Goal: Obtain resource: Obtain resource

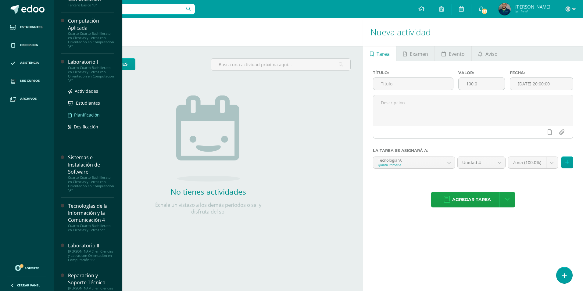
scroll to position [183, 0]
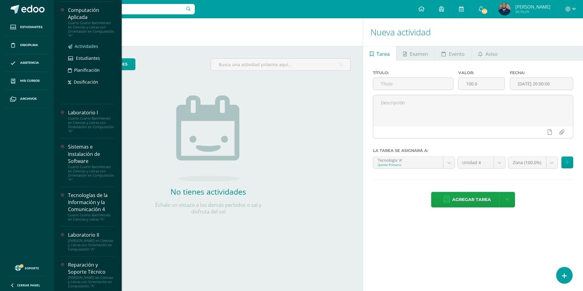
click at [83, 45] on span "Actividades" at bounding box center [86, 46] width 23 height 6
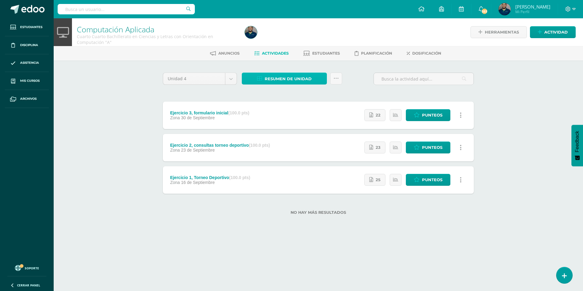
click at [292, 77] on span "Resumen de unidad" at bounding box center [288, 78] width 47 height 11
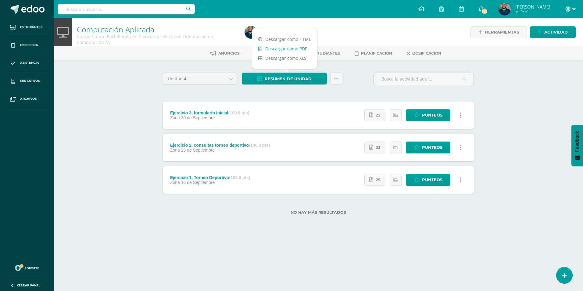
click at [287, 51] on link "Descargar como PDF" at bounding box center [284, 48] width 65 height 9
click at [231, 80] on body "Estudiantes Disciplina Asistencia Mis cursos Archivos Soporte Ayuda Reportar un…" at bounding box center [291, 117] width 583 height 234
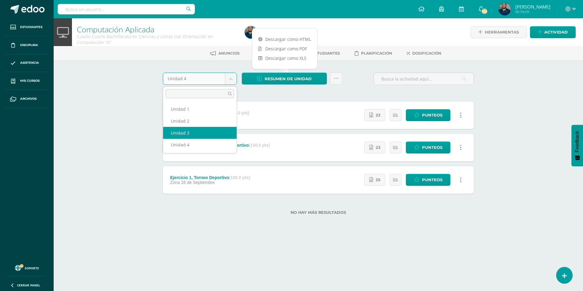
select select "Unidad 3"
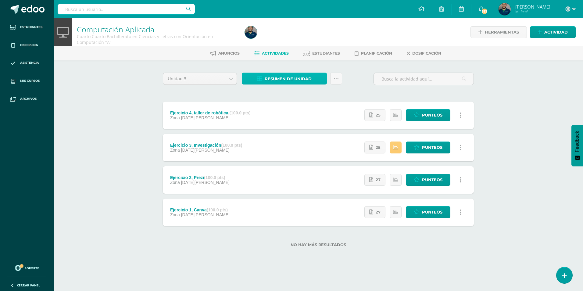
click at [288, 77] on span "Resumen de unidad" at bounding box center [288, 78] width 47 height 11
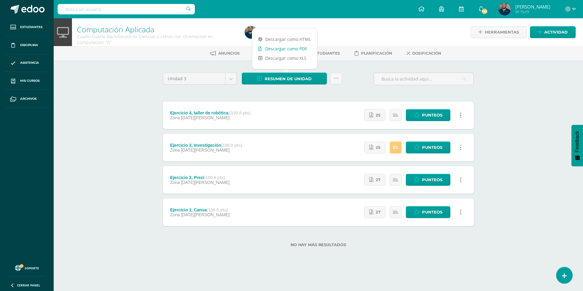
click at [292, 48] on link "Descargar como PDF" at bounding box center [284, 48] width 65 height 9
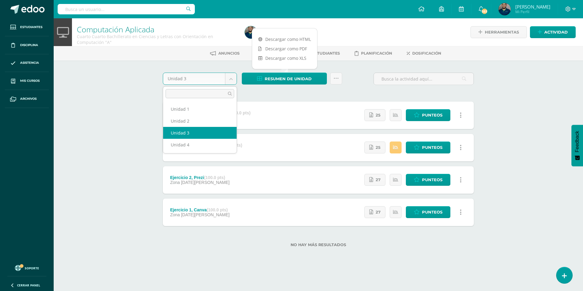
click at [234, 76] on body "Estudiantes Disciplina Asistencia Mis cursos Archivos Soporte Ayuda Reportar un…" at bounding box center [291, 133] width 583 height 266
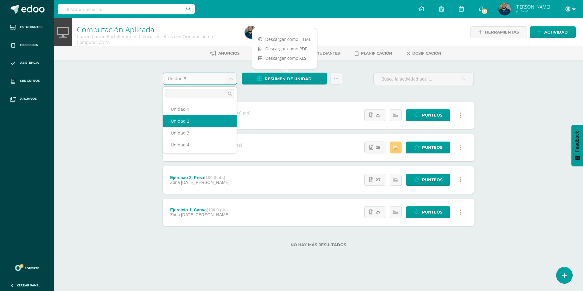
select select "Unidad 2"
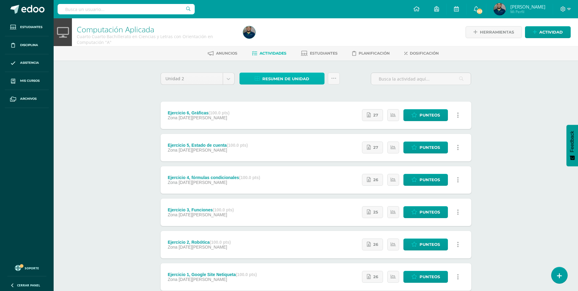
click at [272, 77] on span "Resumen de unidad" at bounding box center [285, 78] width 47 height 11
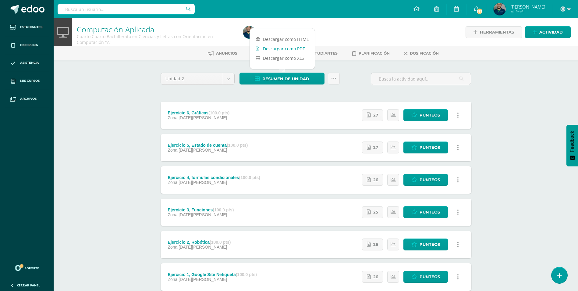
click at [272, 49] on link "Descargar como PDF" at bounding box center [282, 48] width 65 height 9
click at [229, 78] on body "Estudiantes Disciplina Asistencia Mis cursos Archivos Soporte Ayuda Reportar un…" at bounding box center [289, 165] width 578 height 331
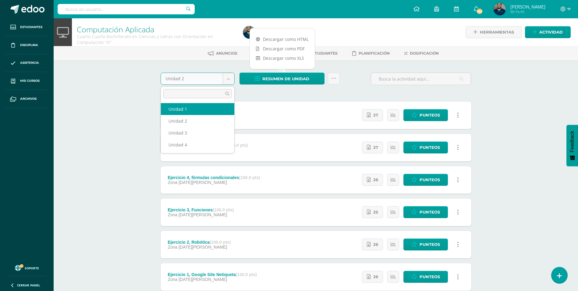
select select "Unidad 1"
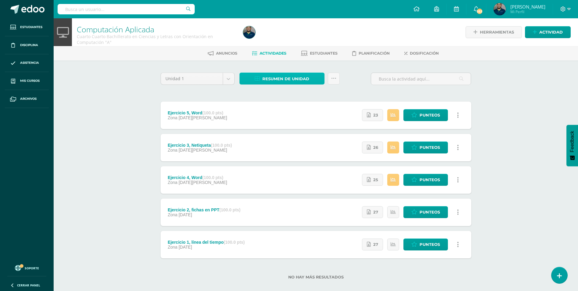
click at [287, 80] on span "Resumen de unidad" at bounding box center [285, 78] width 47 height 11
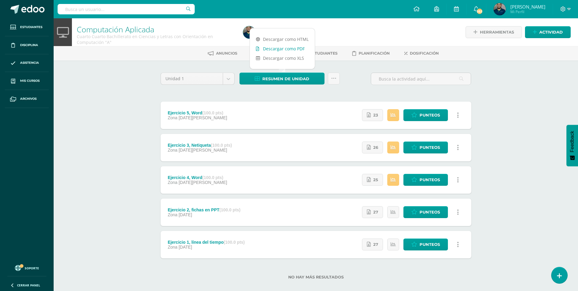
click at [281, 50] on link "Descargar como PDF" at bounding box center [282, 48] width 65 height 9
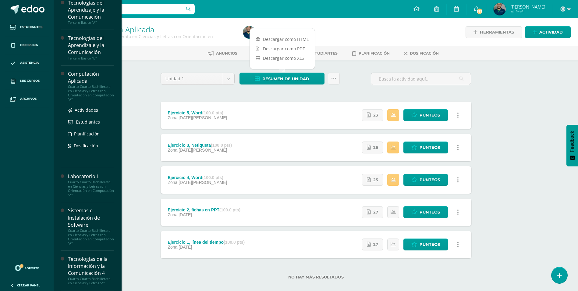
scroll to position [122, 0]
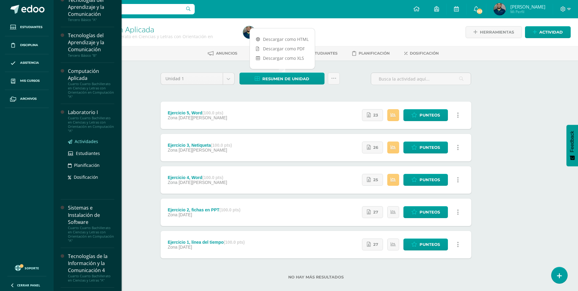
click at [87, 141] on span "Actividades" at bounding box center [86, 141] width 23 height 6
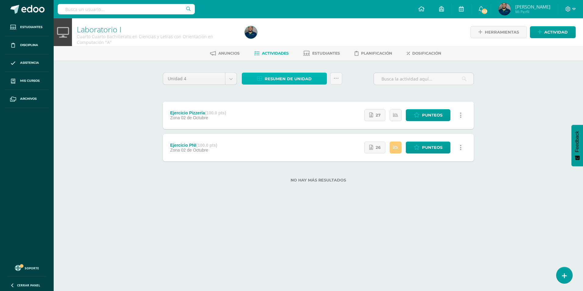
drag, startPoint x: 285, startPoint y: 77, endPoint x: 285, endPoint y: 74, distance: 3.4
click at [285, 77] on span "Resumen de unidad" at bounding box center [288, 78] width 47 height 11
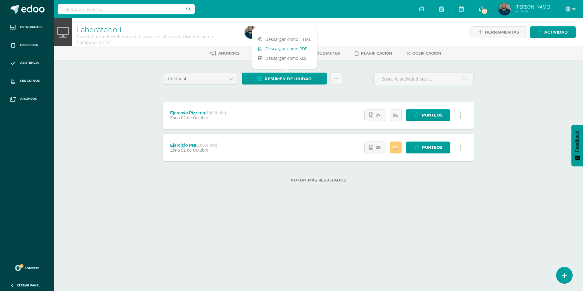
click at [293, 50] on link "Descargar como PDF" at bounding box center [284, 48] width 65 height 9
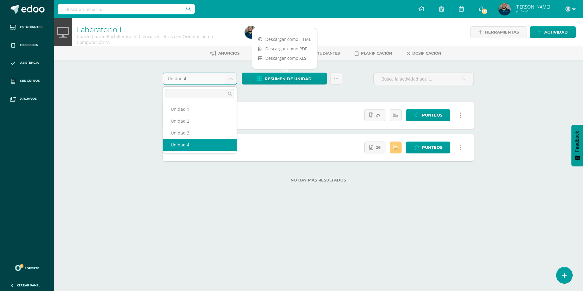
click at [231, 79] on body "Estudiantes Disciplina Asistencia Mis cursos Archivos Soporte Ayuda Reportar un…" at bounding box center [291, 101] width 583 height 202
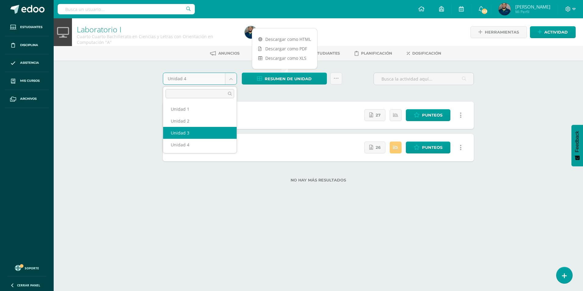
select select "Unidad 3"
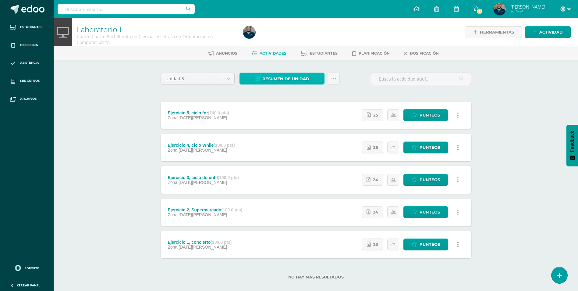
click at [289, 81] on span "Resumen de unidad" at bounding box center [285, 78] width 47 height 11
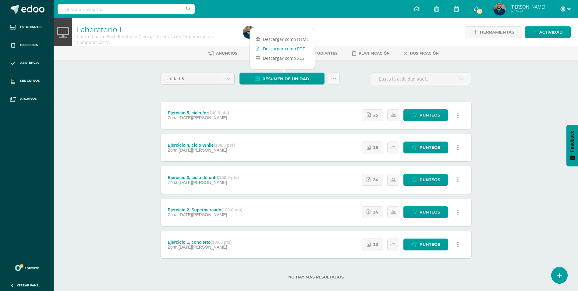
click at [294, 50] on link "Descargar como PDF" at bounding box center [282, 48] width 65 height 9
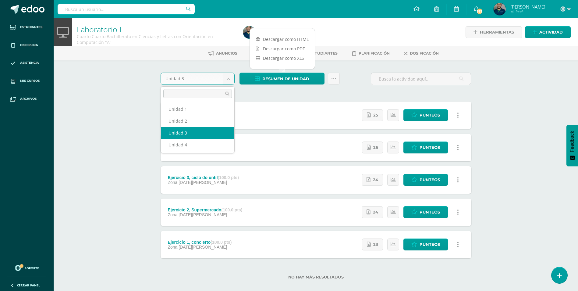
click at [230, 75] on body "Estudiantes Disciplina Asistencia Mis cursos Archivos Soporte Ayuda Reportar un…" at bounding box center [289, 149] width 578 height 299
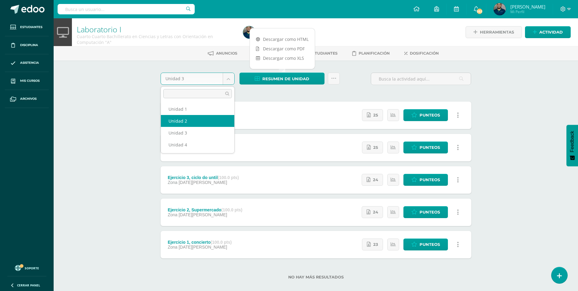
select select "Unidad 2"
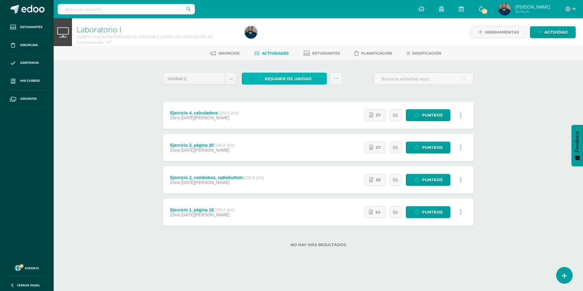
click at [275, 81] on span "Resumen de unidad" at bounding box center [288, 78] width 47 height 11
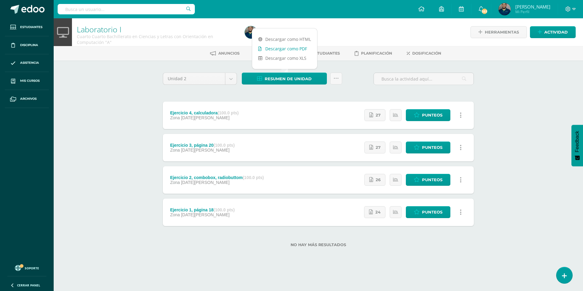
click at [272, 46] on link "Descargar como PDF" at bounding box center [284, 48] width 65 height 9
click at [232, 78] on body "Estudiantes Disciplina Asistencia Mis cursos Archivos Soporte Ayuda Reportar un…" at bounding box center [291, 133] width 583 height 266
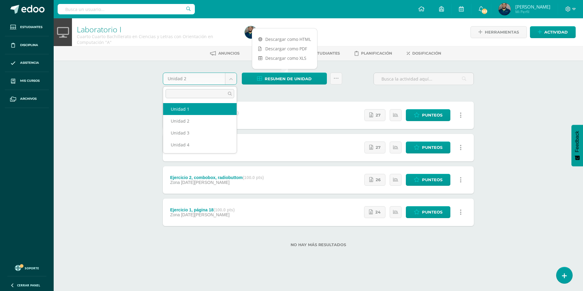
select select "Unidad 1"
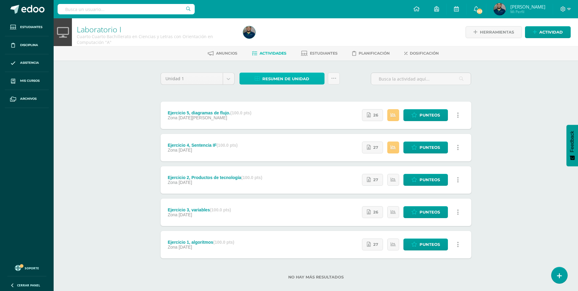
click at [287, 80] on span "Resumen de unidad" at bounding box center [285, 78] width 47 height 11
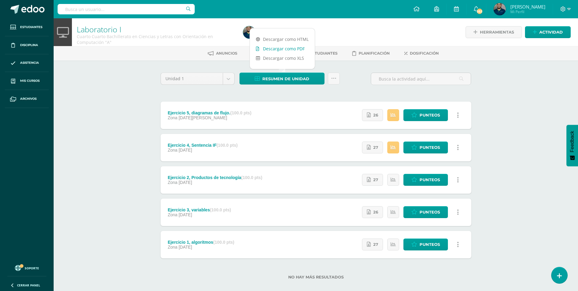
click at [302, 48] on link "Descargar como PDF" at bounding box center [282, 48] width 65 height 9
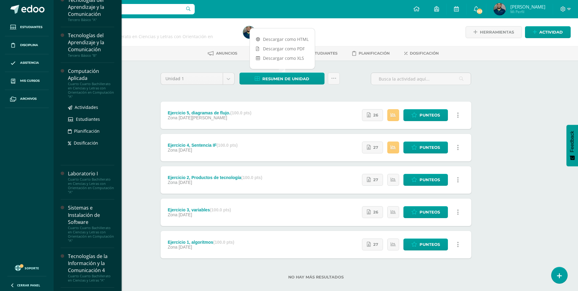
scroll to position [183, 0]
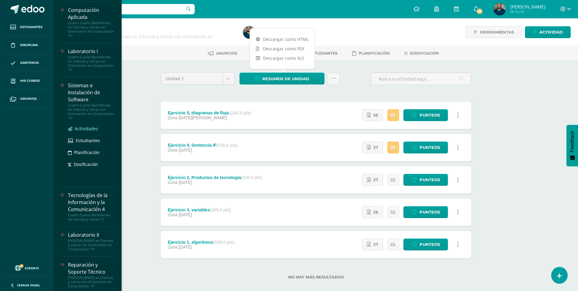
click at [94, 127] on span "Actividades" at bounding box center [86, 129] width 23 height 6
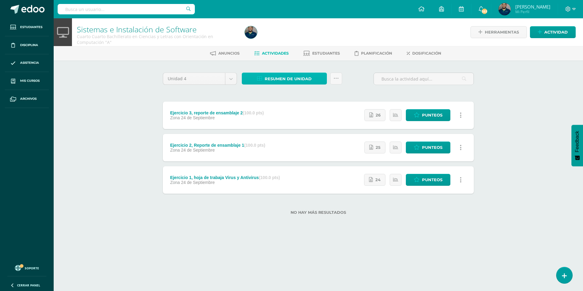
click at [299, 77] on span "Resumen de unidad" at bounding box center [288, 78] width 47 height 11
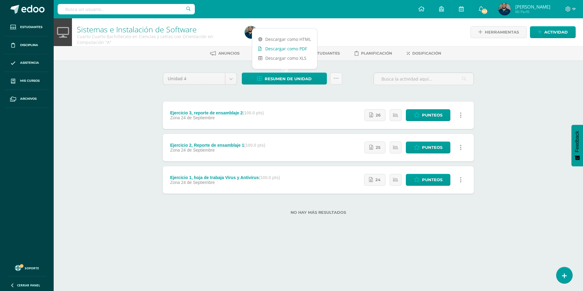
click at [299, 49] on link "Descargar como PDF" at bounding box center [284, 48] width 65 height 9
click at [236, 78] on body "Estudiantes Disciplina Asistencia Mis cursos Archivos Soporte Ayuda Reportar un…" at bounding box center [291, 117] width 583 height 234
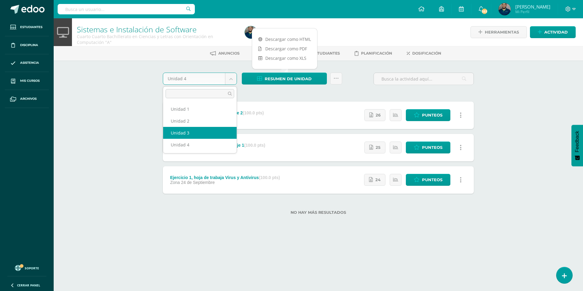
select select "Unidad 3"
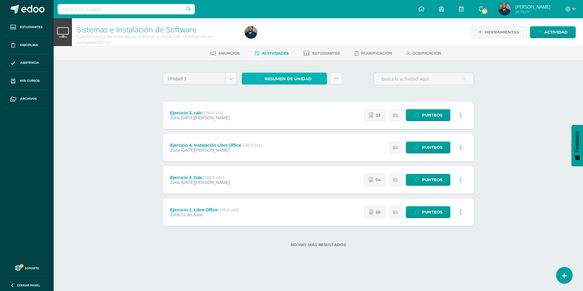
click at [288, 78] on span "Resumen de unidad" at bounding box center [288, 78] width 47 height 11
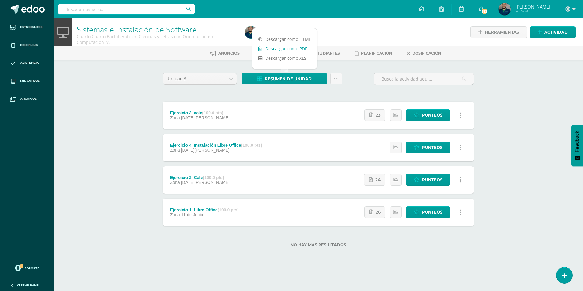
click at [285, 48] on link "Descargar como PDF" at bounding box center [284, 48] width 65 height 9
click at [229, 79] on body "Estudiantes Disciplina Asistencia Mis cursos Archivos Soporte Ayuda Reportar un…" at bounding box center [291, 133] width 583 height 266
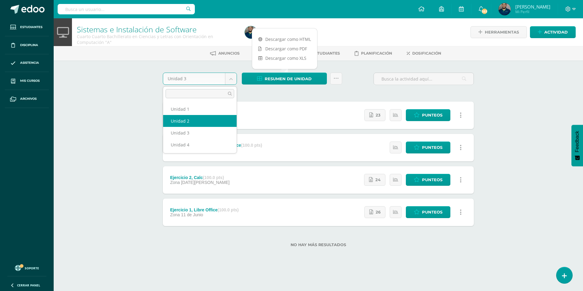
select select "Unidad 2"
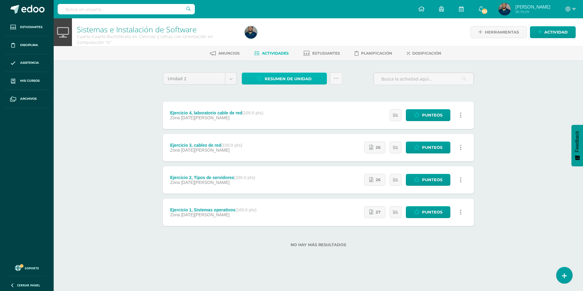
click at [303, 78] on span "Resumen de unidad" at bounding box center [288, 78] width 47 height 11
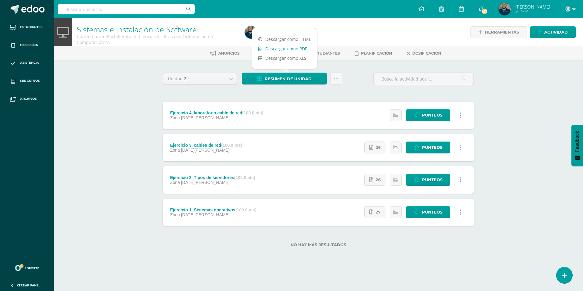
click at [290, 48] on link "Descargar como PDF" at bounding box center [284, 48] width 65 height 9
click at [233, 79] on body "Estudiantes Disciplina Asistencia Mis cursos Archivos Soporte Ayuda Reportar un…" at bounding box center [291, 133] width 583 height 266
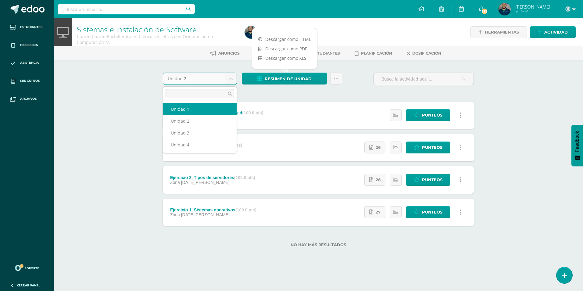
select select "Unidad 1"
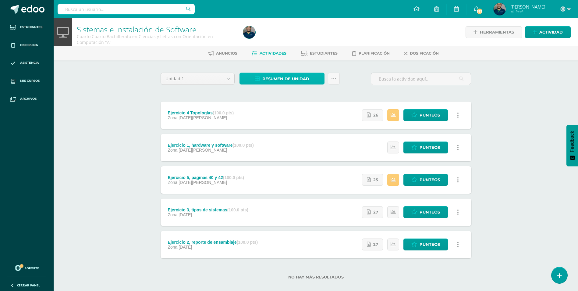
click at [299, 81] on span "Resumen de unidad" at bounding box center [285, 78] width 47 height 11
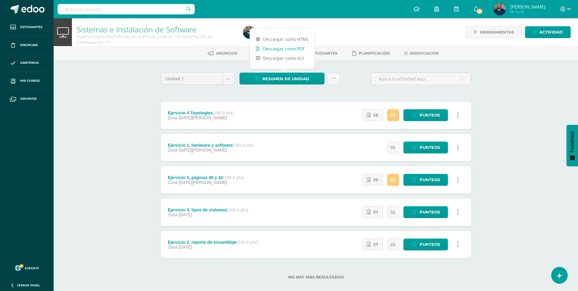
click at [283, 47] on link "Descargar como PDF" at bounding box center [282, 48] width 65 height 9
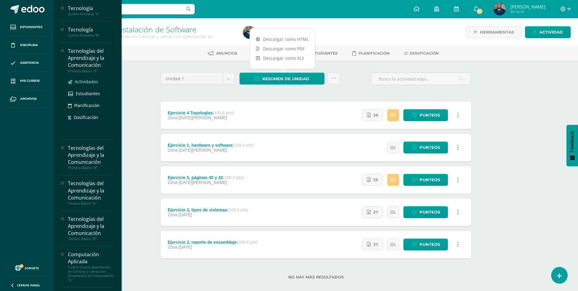
click at [93, 80] on span "Actividades" at bounding box center [86, 82] width 23 height 6
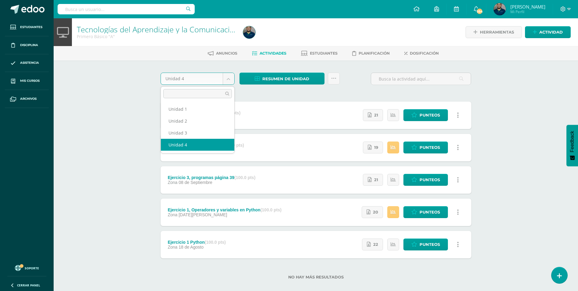
click at [227, 76] on body "Estudiantes Disciplina Asistencia Mis cursos Archivos Soporte Ayuda Reportar un…" at bounding box center [289, 149] width 578 height 299
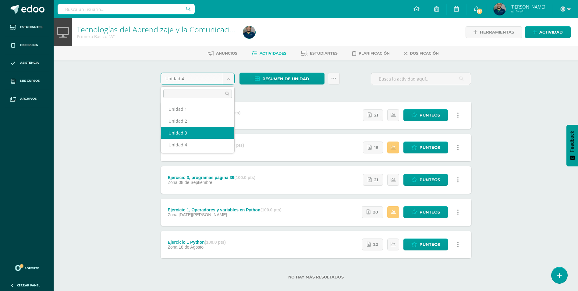
select select "Unidad 3"
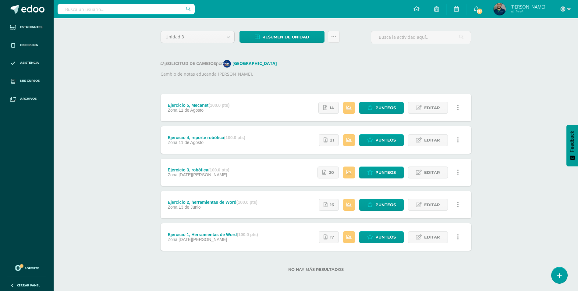
scroll to position [42, 0]
click at [390, 202] on span "Punteos" at bounding box center [386, 204] width 20 height 11
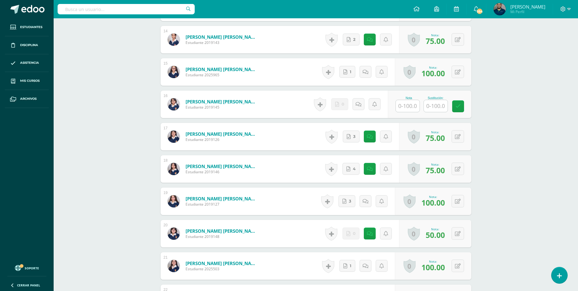
scroll to position [642, 0]
click at [406, 101] on input "text" at bounding box center [408, 106] width 24 height 12
type input "100"
click at [463, 103] on icon at bounding box center [462, 105] width 5 height 5
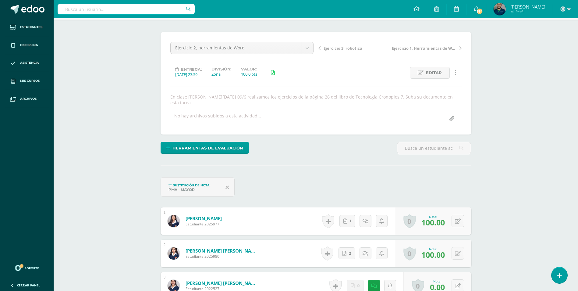
scroll to position [0, 0]
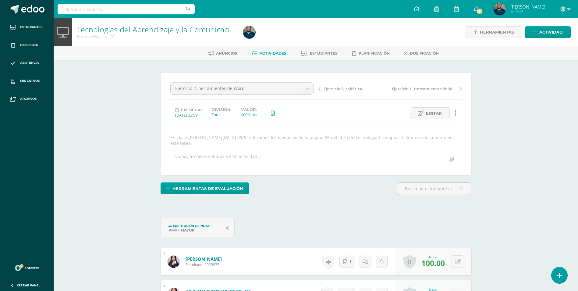
click at [261, 54] on span "Actividades" at bounding box center [273, 53] width 27 height 5
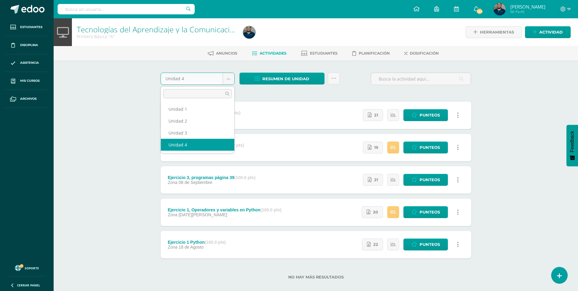
click at [230, 77] on body "Estudiantes Disciplina Asistencia Mis cursos Archivos Soporte Ayuda Reportar un…" at bounding box center [289, 149] width 578 height 299
click at [288, 80] on body "Estudiantes Disciplina Asistencia Mis cursos Archivos Soporte Ayuda Reportar un…" at bounding box center [289, 149] width 578 height 299
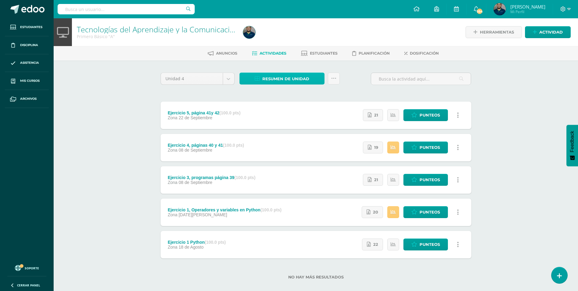
click at [288, 80] on span "Resumen de unidad" at bounding box center [285, 78] width 47 height 11
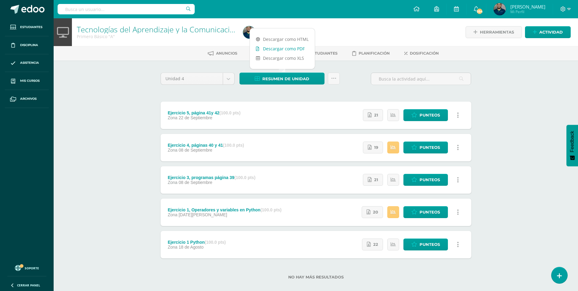
click at [293, 52] on link "Descargar como PDF" at bounding box center [282, 48] width 65 height 9
click at [228, 77] on body "Estudiantes Disciplina Asistencia Mis cursos Archivos Soporte Ayuda Reportar un…" at bounding box center [289, 149] width 578 height 299
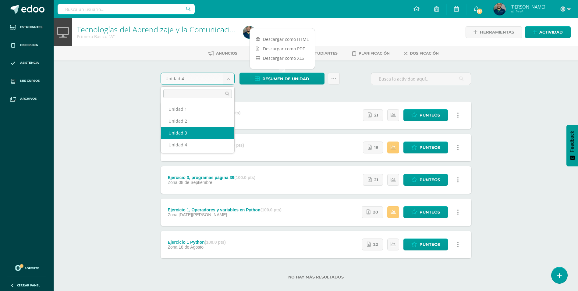
select select "Unidad 3"
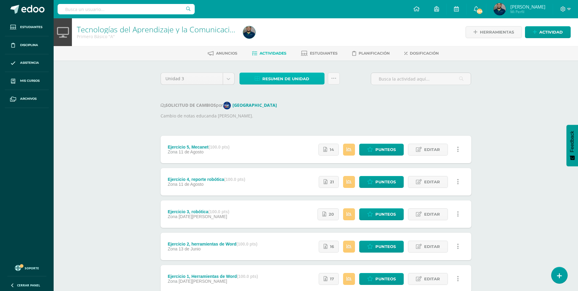
click at [282, 77] on span "Resumen de unidad" at bounding box center [285, 78] width 47 height 11
click at [280, 54] on link "Descargar como XLS" at bounding box center [282, 57] width 65 height 9
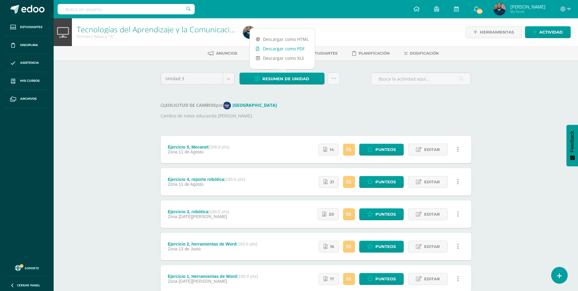
click at [298, 49] on link "Descargar como PDF" at bounding box center [282, 48] width 65 height 9
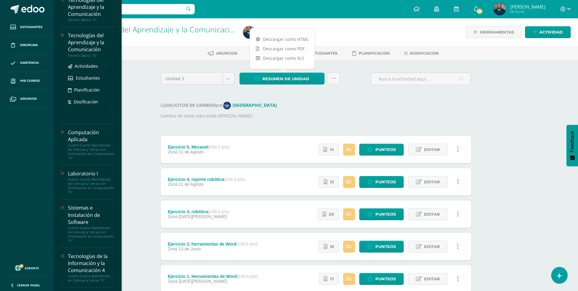
scroll to position [212, 0]
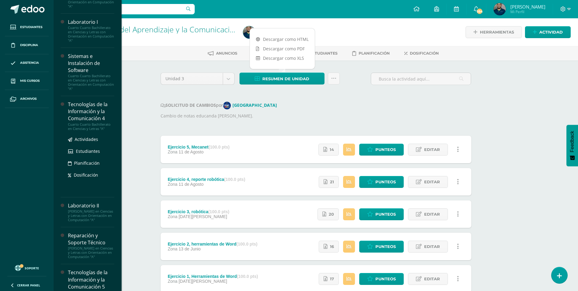
click at [87, 136] on link "Actividades" at bounding box center [91, 139] width 46 height 7
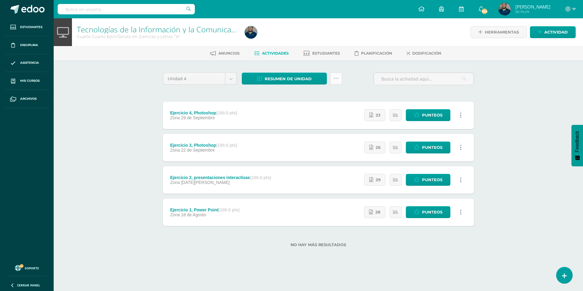
click at [337, 78] on icon at bounding box center [335, 78] width 5 height 5
click at [304, 78] on span "Resumen de unidad" at bounding box center [288, 78] width 47 height 11
click at [280, 57] on link "Descargar como XLS" at bounding box center [284, 57] width 65 height 9
click at [298, 47] on link "Descargar como PDF" at bounding box center [284, 48] width 65 height 9
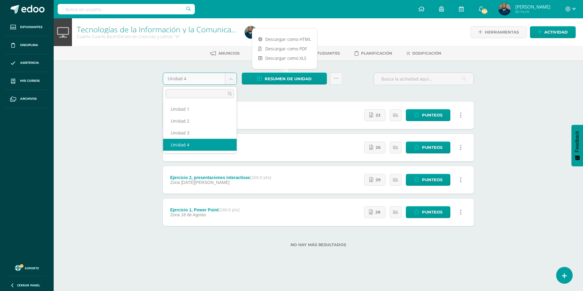
click at [234, 77] on body "Estudiantes Disciplina Asistencia Mis cursos Archivos Soporte Ayuda Reportar un…" at bounding box center [291, 133] width 583 height 266
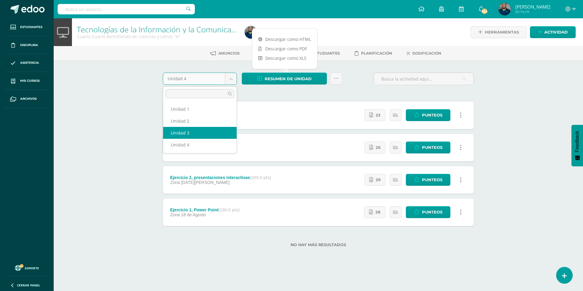
select select "Unidad 3"
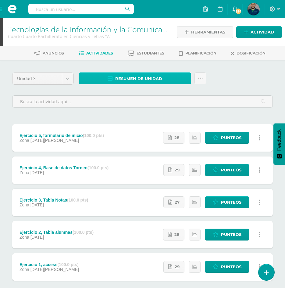
click at [127, 80] on span "Resumen de unidad" at bounding box center [138, 78] width 47 height 11
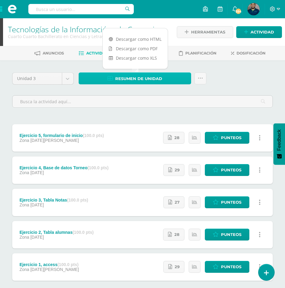
click at [127, 80] on span "Resumen de unidad" at bounding box center [138, 78] width 47 height 11
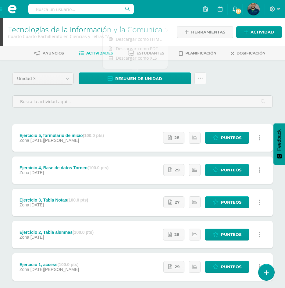
click at [205, 78] on link at bounding box center [200, 79] width 12 height 12
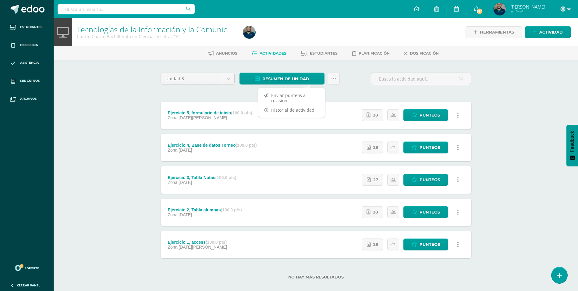
click at [137, 81] on div "Tecnologías de la Información y la Comunicación 4 Cuarto Cuarto Bachillerato en…" at bounding box center [316, 158] width 525 height 280
click at [339, 81] on link at bounding box center [334, 79] width 12 height 12
click at [292, 78] on span "Resumen de unidad" at bounding box center [285, 78] width 47 height 11
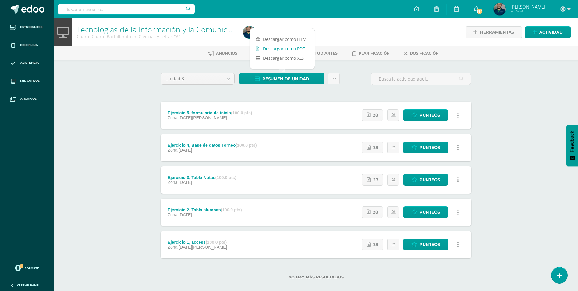
click at [282, 52] on link "Descargar como PDF" at bounding box center [282, 48] width 65 height 9
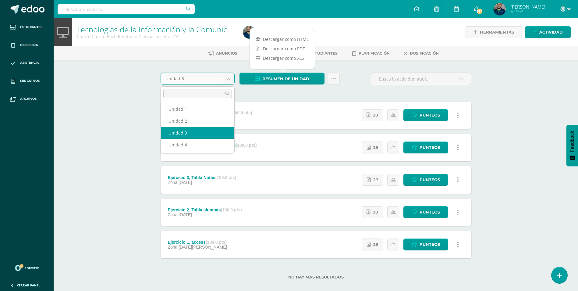
click at [226, 80] on body "Estudiantes Disciplina Asistencia Mis cursos Archivos Soporte Ayuda Reportar un…" at bounding box center [289, 149] width 578 height 299
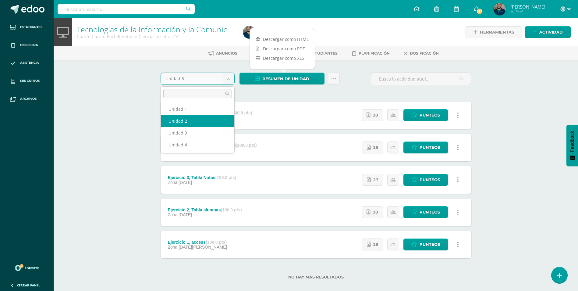
select select "Unidad 2"
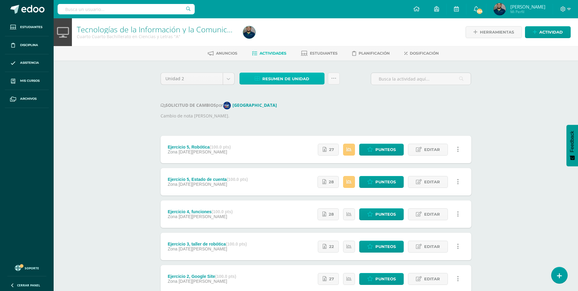
click at [277, 81] on span "Resumen de unidad" at bounding box center [285, 78] width 47 height 11
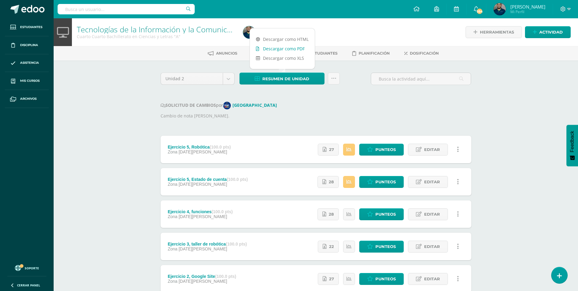
click at [293, 50] on link "Descargar como PDF" at bounding box center [282, 48] width 65 height 9
click at [227, 75] on body "Estudiantes Disciplina Asistencia Mis cursos Archivos Soporte Ayuda Reportar un…" at bounding box center [289, 182] width 578 height 365
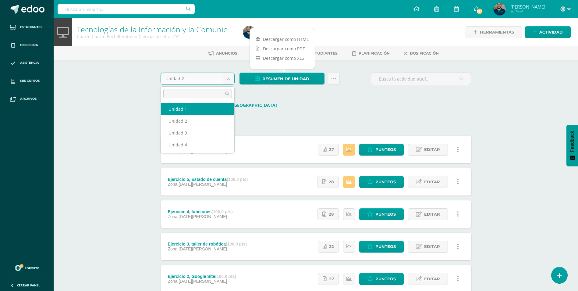
select select "Unidad 1"
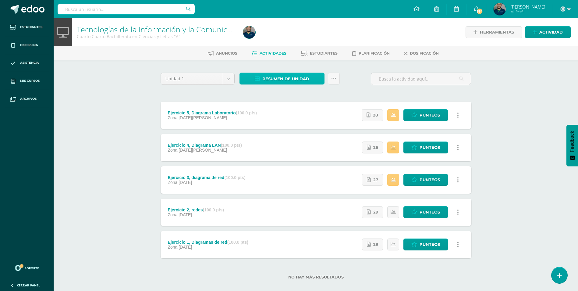
click at [287, 79] on span "Resumen de unidad" at bounding box center [285, 78] width 47 height 11
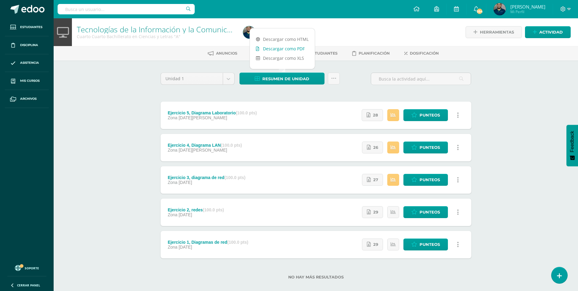
click at [288, 51] on link "Descargar como PDF" at bounding box center [282, 48] width 65 height 9
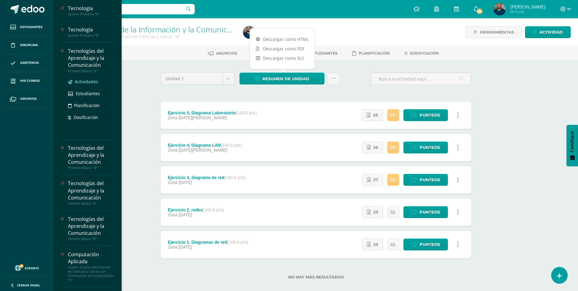
click at [89, 81] on span "Actividades" at bounding box center [86, 82] width 23 height 6
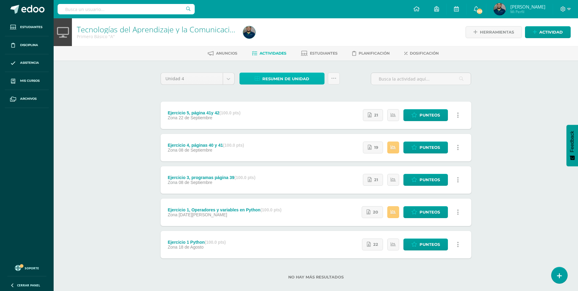
click at [292, 76] on span "Resumen de unidad" at bounding box center [285, 78] width 47 height 11
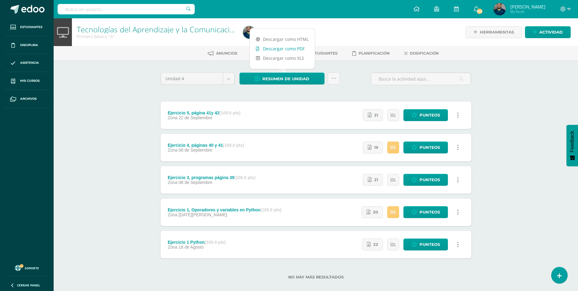
click at [292, 50] on link "Descargar como PDF" at bounding box center [282, 48] width 65 height 9
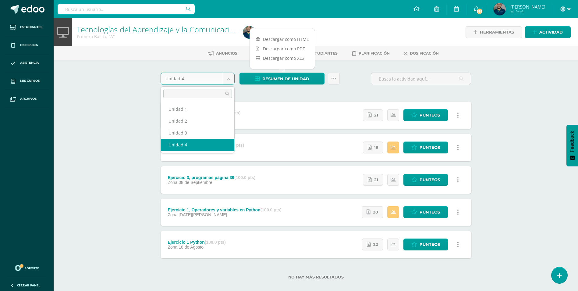
drag, startPoint x: 230, startPoint y: 78, endPoint x: 224, endPoint y: 80, distance: 6.2
click at [230, 78] on body "Estudiantes Disciplina Asistencia Mis cursos Archivos Soporte Ayuda Reportar un…" at bounding box center [289, 149] width 578 height 299
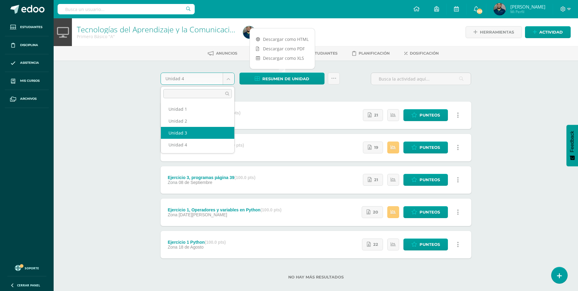
select select "Unidad 3"
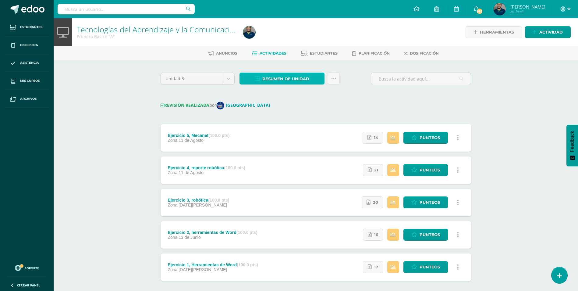
click at [283, 78] on span "Resumen de unidad" at bounding box center [285, 78] width 47 height 11
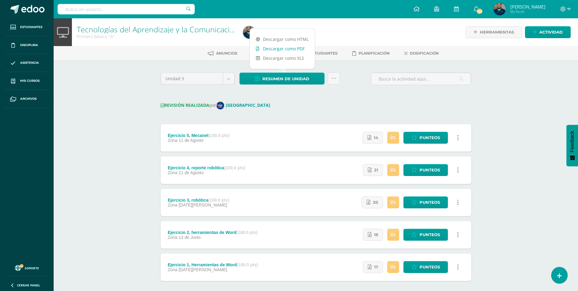
click at [281, 48] on link "Descargar como PDF" at bounding box center [282, 48] width 65 height 9
click at [227, 78] on body "Estudiantes Disciplina Asistencia Mis cursos Archivos Soporte Ayuda Reportar un…" at bounding box center [289, 160] width 578 height 321
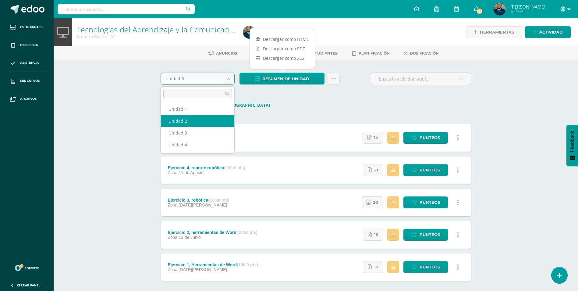
select select "Unidad 2"
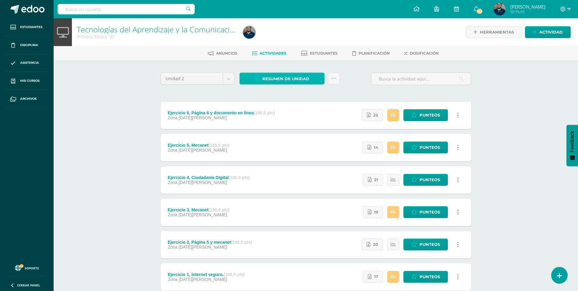
click at [290, 78] on span "Resumen de unidad" at bounding box center [285, 78] width 47 height 11
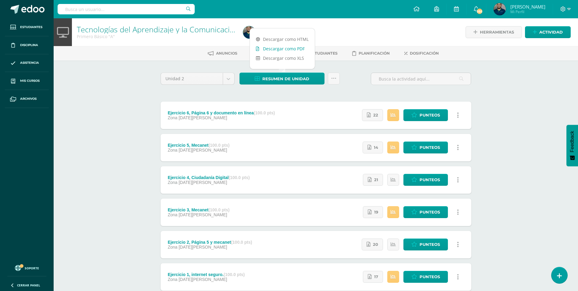
click at [280, 49] on link "Descargar como PDF" at bounding box center [282, 48] width 65 height 9
click at [230, 77] on body "Estudiantes Disciplina Asistencia Mis cursos Archivos Soporte Ayuda Reportar un…" at bounding box center [289, 165] width 578 height 331
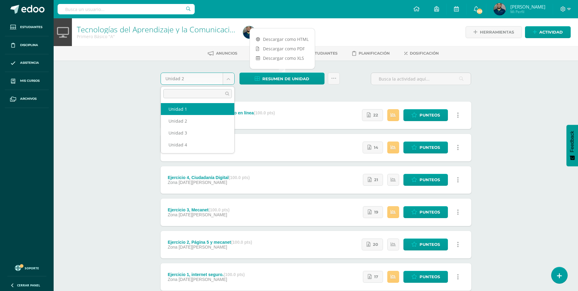
select select "Unidad 1"
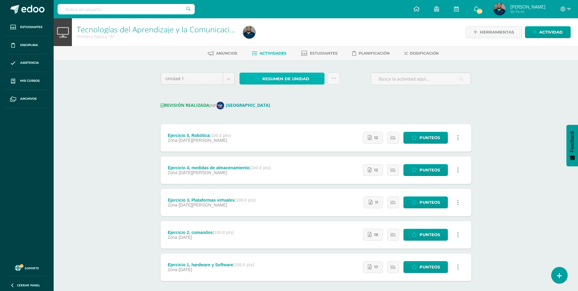
click at [305, 79] on span "Resumen de unidad" at bounding box center [285, 78] width 47 height 11
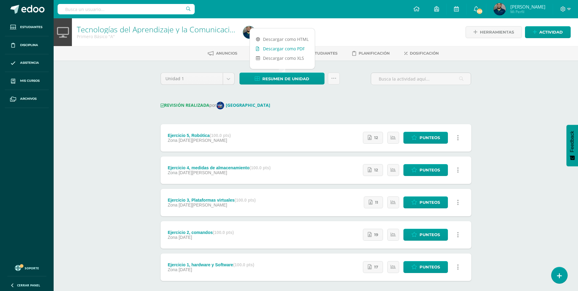
click at [296, 48] on link "Descargar como PDF" at bounding box center [282, 48] width 65 height 9
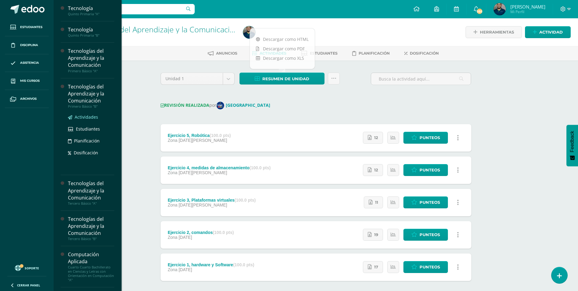
click at [93, 116] on span "Actividades" at bounding box center [86, 117] width 23 height 6
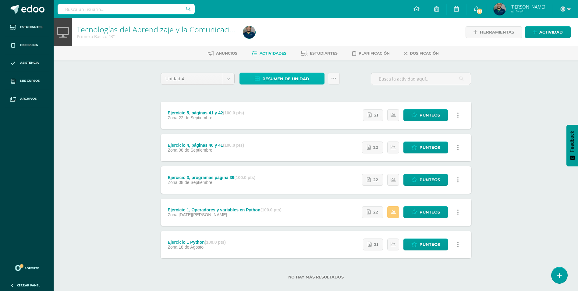
click at [276, 76] on span "Resumen de unidad" at bounding box center [285, 78] width 47 height 11
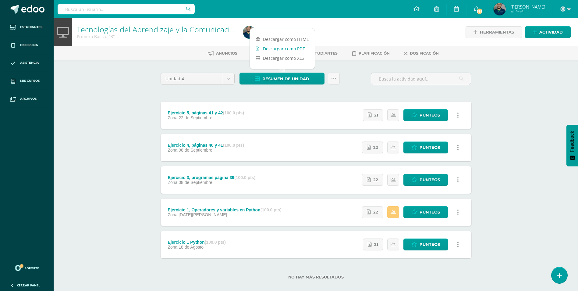
click at [293, 52] on link "Descargar como PDF" at bounding box center [282, 48] width 65 height 9
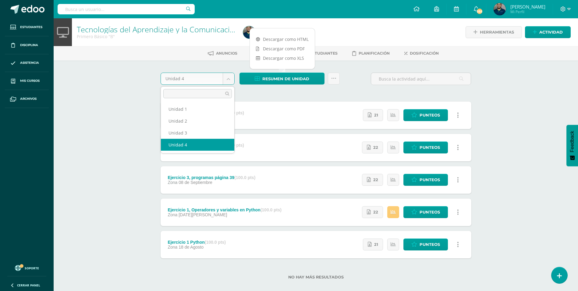
click at [228, 80] on body "Estudiantes Disciplina Asistencia Mis cursos Archivos Soporte Ayuda Reportar un…" at bounding box center [289, 149] width 578 height 299
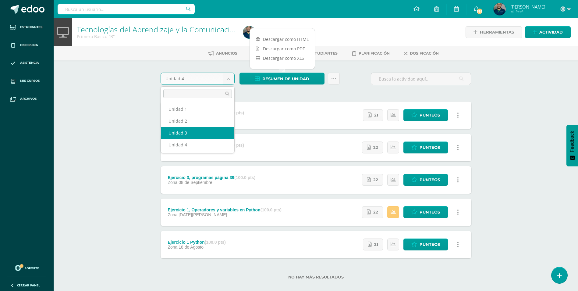
select select "Unidad 3"
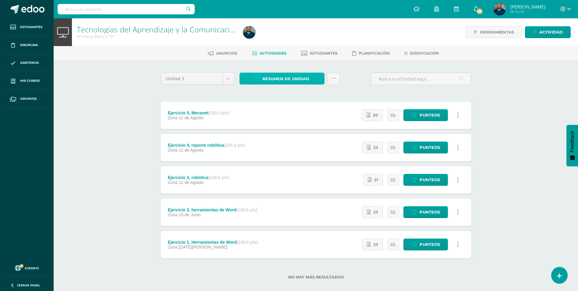
click at [263, 77] on span "Resumen de unidad" at bounding box center [285, 78] width 47 height 11
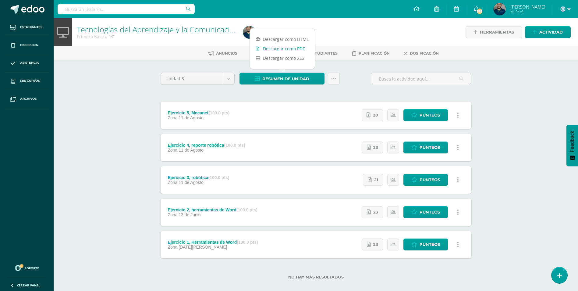
click at [292, 47] on link "Descargar como PDF" at bounding box center [282, 48] width 65 height 9
click at [227, 79] on body "Estudiantes Disciplina Asistencia Mis cursos Archivos Soporte Ayuda Reportar un…" at bounding box center [289, 149] width 578 height 299
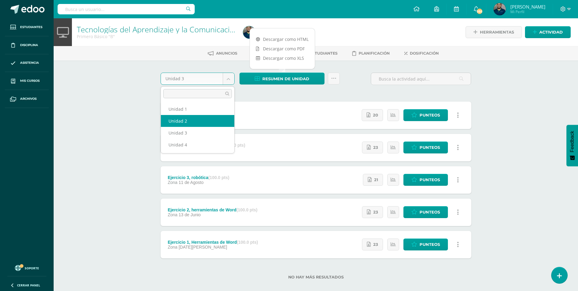
select select "Unidad 2"
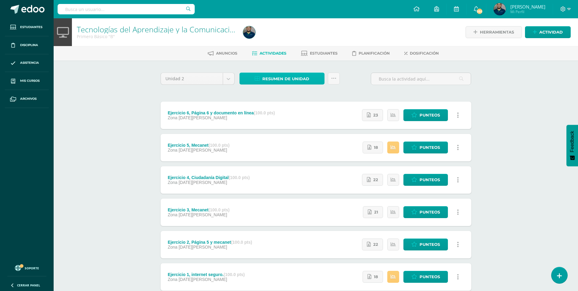
click at [290, 77] on span "Resumen de unidad" at bounding box center [285, 78] width 47 height 11
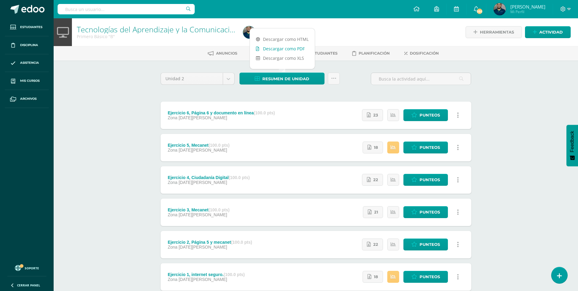
click at [287, 45] on link "Descargar como PDF" at bounding box center [282, 48] width 65 height 9
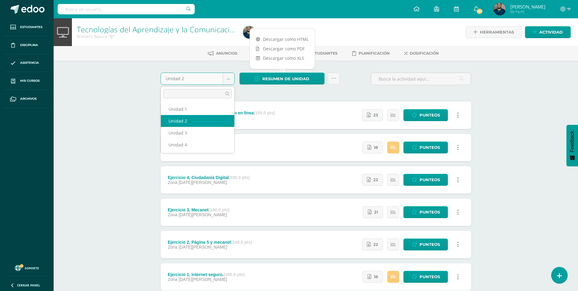
click at [226, 75] on body "Estudiantes Disciplina Asistencia Mis cursos Archivos Soporte Ayuda Reportar un…" at bounding box center [289, 165] width 578 height 331
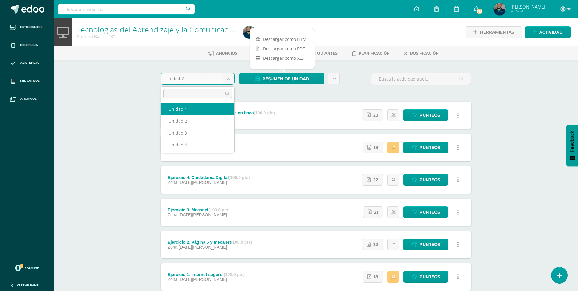
select select "Unidad 1"
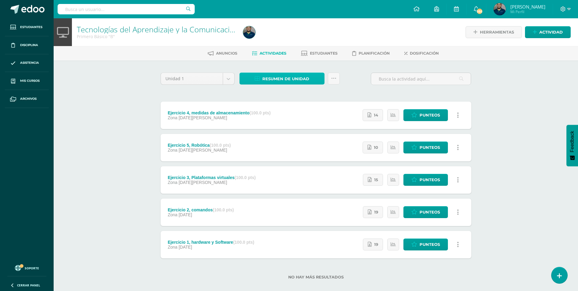
click at [300, 77] on span "Resumen de unidad" at bounding box center [285, 78] width 47 height 11
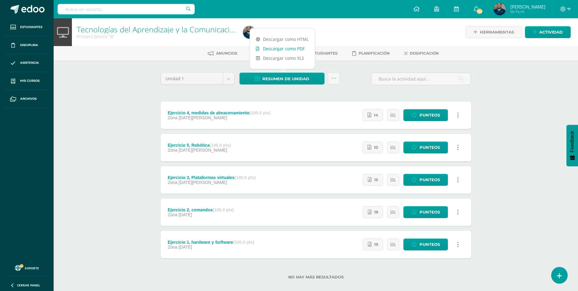
click at [288, 50] on link "Descargar como PDF" at bounding box center [282, 48] width 65 height 9
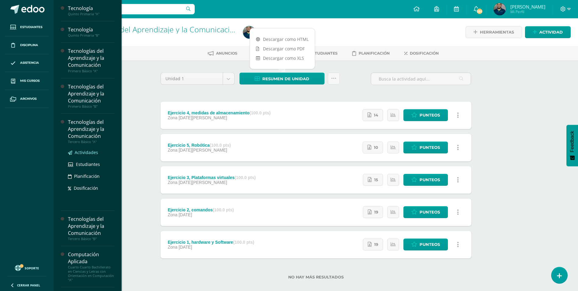
click at [83, 150] on span "Actividades" at bounding box center [86, 152] width 23 height 6
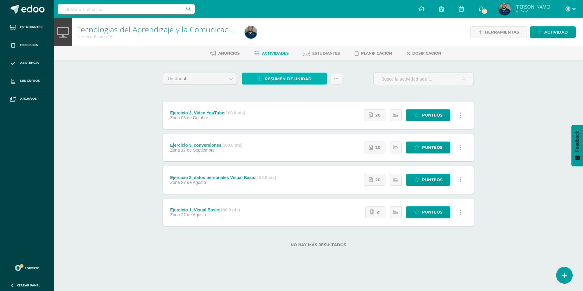
click at [281, 75] on span "Resumen de unidad" at bounding box center [288, 78] width 47 height 11
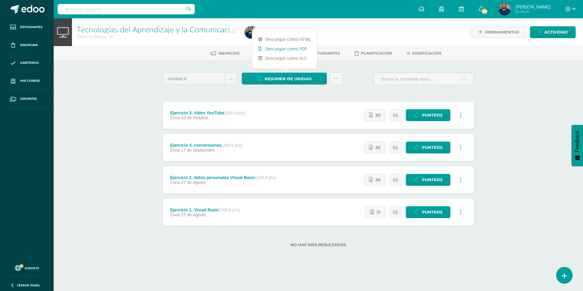
click at [283, 51] on link "Descargar como PDF" at bounding box center [284, 48] width 65 height 9
click at [226, 78] on body "Estudiantes Disciplina Asistencia Mis cursos Archivos Soporte Ayuda Reportar un…" at bounding box center [291, 133] width 583 height 266
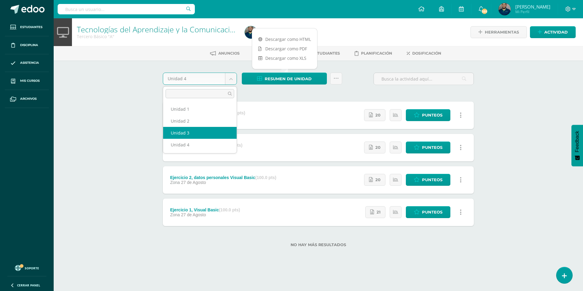
select select "Unidad 3"
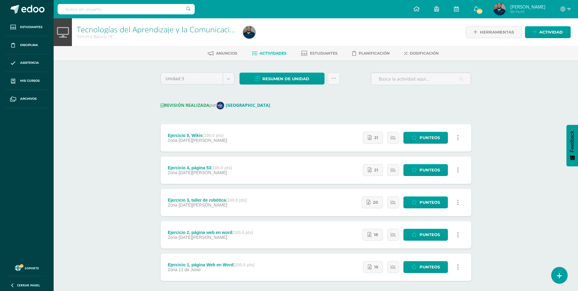
click at [296, 72] on div "Unidad 3 Unidad 1 Unidad 2 Unidad 3 Unidad 4 Resumen de unidad Descargar como H…" at bounding box center [315, 190] width 335 height 261
click at [293, 74] on span "Resumen de unidad" at bounding box center [285, 78] width 47 height 11
click at [295, 49] on link "Descargar como PDF" at bounding box center [282, 48] width 65 height 9
click at [230, 77] on body "Estudiantes Disciplina Asistencia Mis cursos Archivos Soporte Ayuda Reportar un…" at bounding box center [289, 160] width 578 height 321
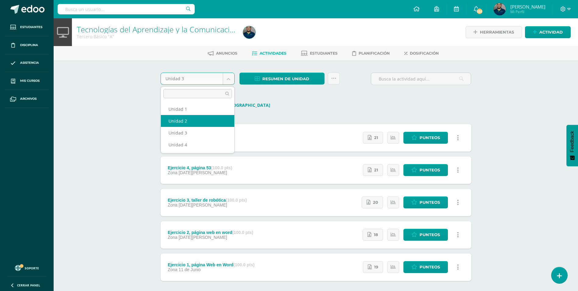
select select "Unidad 2"
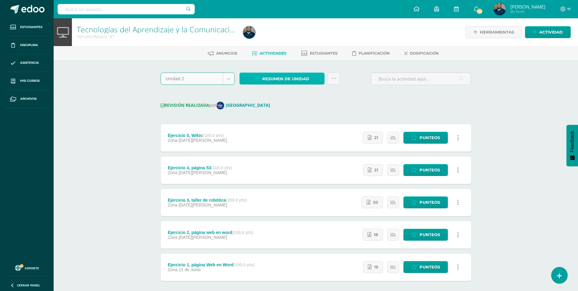
click at [294, 80] on span "Resumen de unidad" at bounding box center [285, 78] width 47 height 11
click at [268, 80] on span "Resumen de unidad" at bounding box center [285, 78] width 47 height 11
click at [383, 103] on div "REVISIÓN REALIZADA por Colegio Belga" at bounding box center [316, 106] width 311 height 8
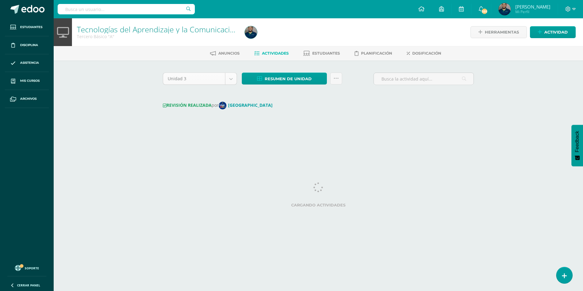
click at [227, 77] on body "Estudiantes Disciplina Asistencia Mis cursos Archivos Soporte Ayuda Reportar un…" at bounding box center [291, 68] width 583 height 136
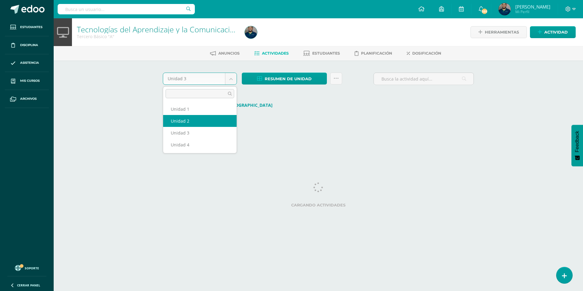
select select "Unidad 2"
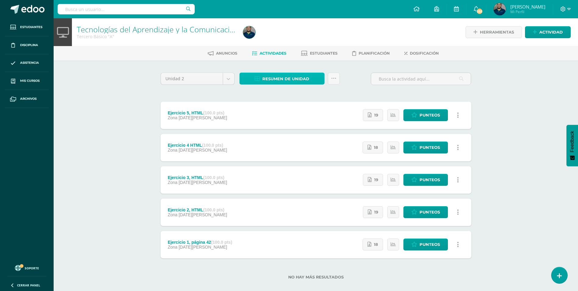
click at [258, 81] on link "Resumen de unidad" at bounding box center [282, 79] width 85 height 12
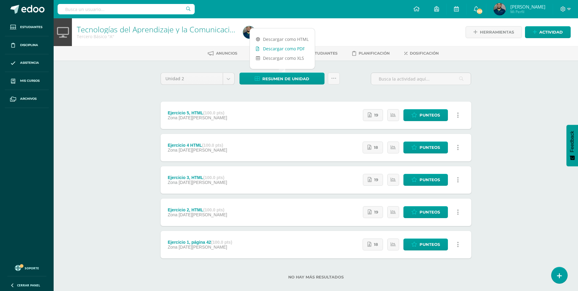
click at [264, 48] on link "Descargar como PDF" at bounding box center [282, 48] width 65 height 9
click at [233, 82] on body "Estudiantes Disciplina Asistencia Mis cursos Archivos Soporte Ayuda Reportar un…" at bounding box center [289, 149] width 578 height 299
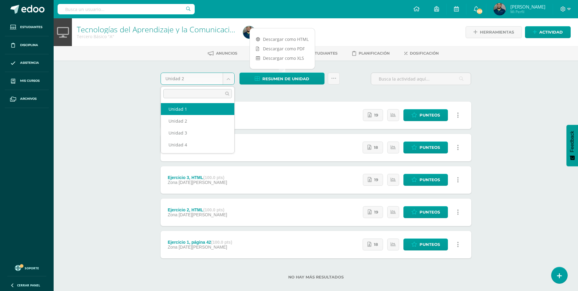
select select "Unidad 1"
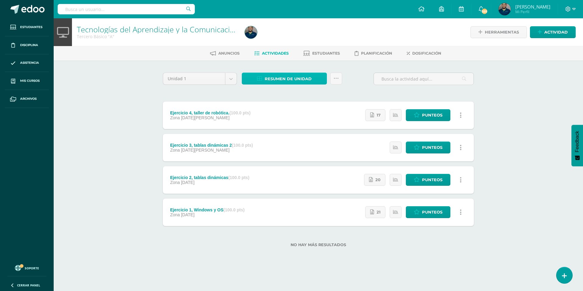
click at [277, 74] on span "Resumen de unidad" at bounding box center [288, 78] width 47 height 11
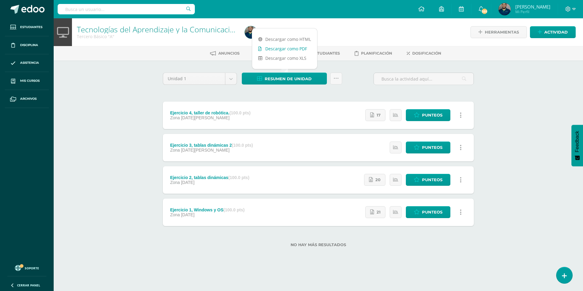
click at [273, 49] on link "Descargar como PDF" at bounding box center [284, 48] width 65 height 9
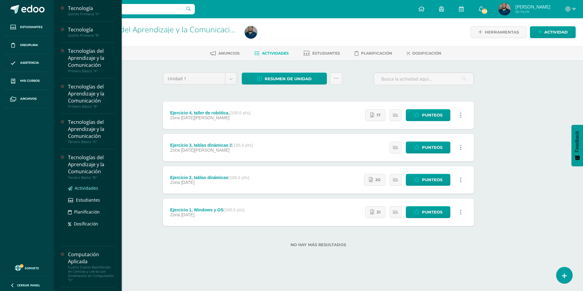
click at [86, 187] on span "Actividades" at bounding box center [86, 188] width 23 height 6
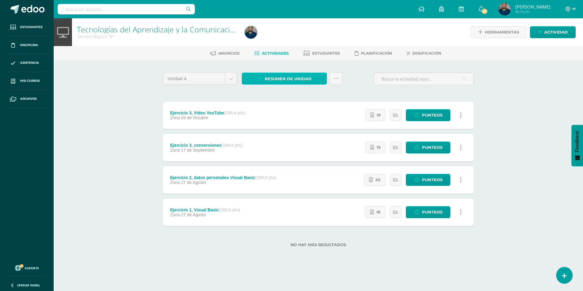
click at [305, 82] on span "Resumen de unidad" at bounding box center [288, 78] width 47 height 11
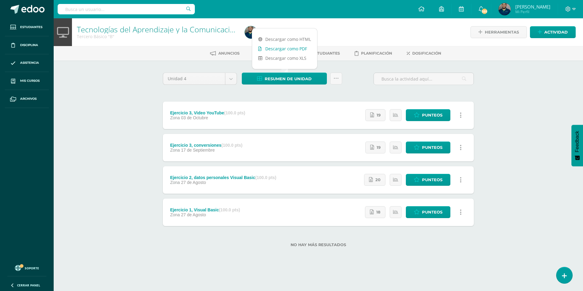
click at [296, 48] on link "Descargar como PDF" at bounding box center [284, 48] width 65 height 9
click at [233, 78] on body "Estudiantes Disciplina Asistencia Mis cursos Archivos Soporte Ayuda Reportar un…" at bounding box center [291, 133] width 583 height 266
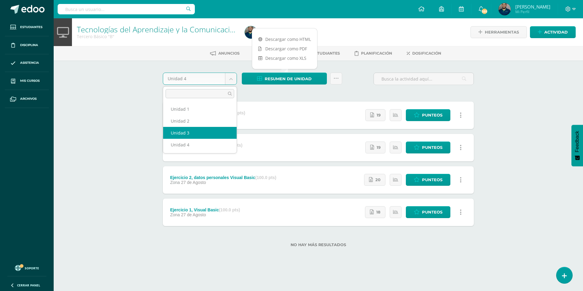
select select "Unidad 3"
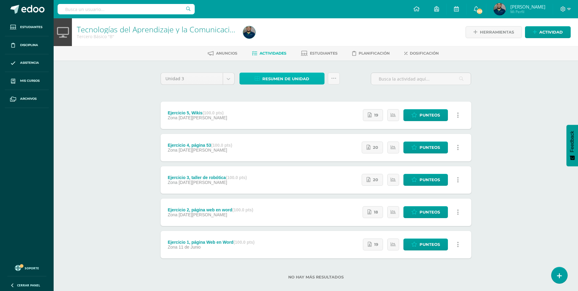
click at [277, 79] on span "Resumen de unidad" at bounding box center [285, 78] width 47 height 11
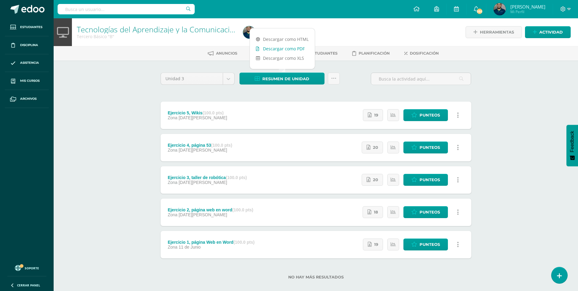
click at [283, 48] on link "Descargar como PDF" at bounding box center [282, 48] width 65 height 9
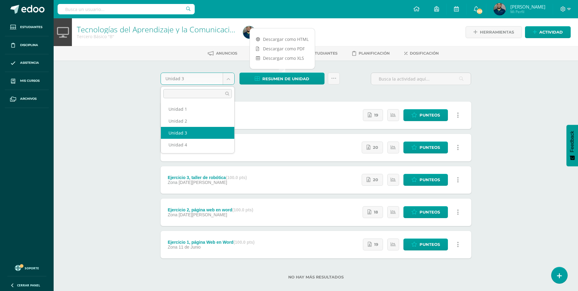
click at [233, 76] on body "Estudiantes Disciplina Asistencia Mis cursos Archivos Soporte Ayuda Reportar un…" at bounding box center [289, 149] width 578 height 299
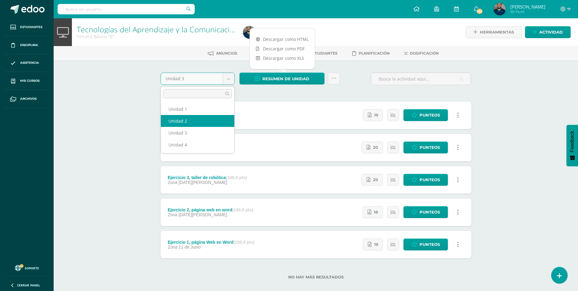
select select "Unidad 2"
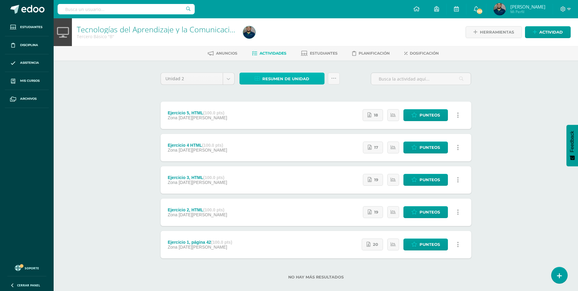
click at [280, 81] on span "Resumen de unidad" at bounding box center [285, 78] width 47 height 11
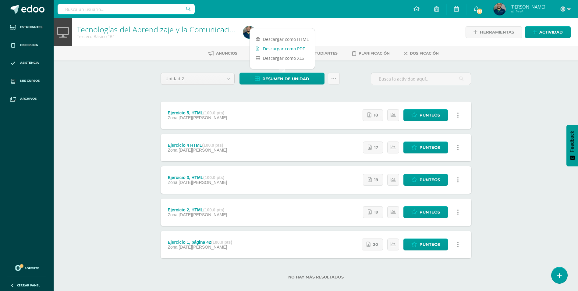
click at [280, 51] on link "Descargar como PDF" at bounding box center [282, 48] width 65 height 9
click at [226, 80] on body "Estudiantes Disciplina Asistencia Mis cursos Archivos Soporte Ayuda Reportar un…" at bounding box center [289, 149] width 578 height 299
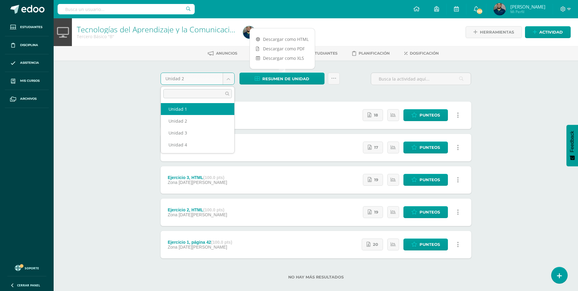
select select "Unidad 1"
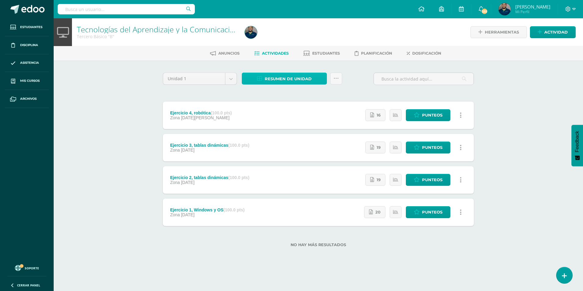
click at [274, 80] on span "Resumen de unidad" at bounding box center [288, 78] width 47 height 11
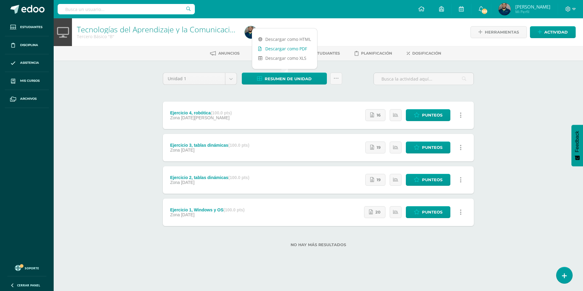
click at [280, 45] on link "Descargar como PDF" at bounding box center [284, 48] width 65 height 9
